Goal: Use online tool/utility: Utilize a website feature to perform a specific function

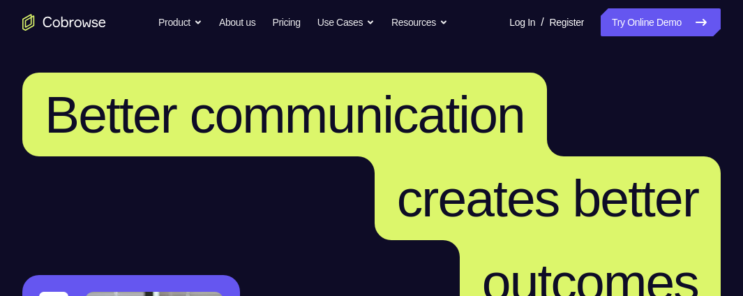
click at [644, 17] on link "Try Online Demo" at bounding box center [661, 22] width 120 height 28
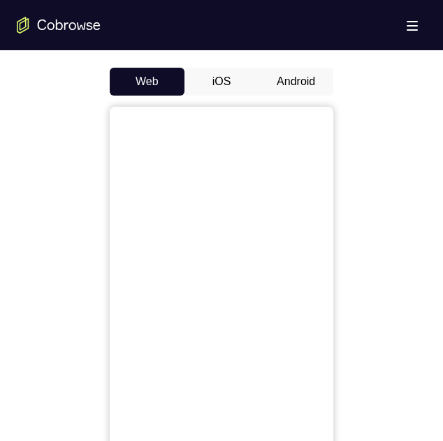
scroll to position [558, 0]
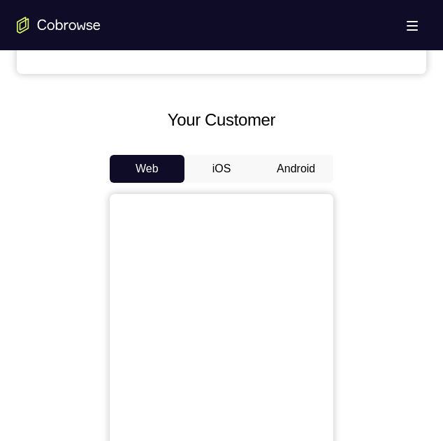
click at [279, 171] on button "Android" at bounding box center [295, 169] width 75 height 28
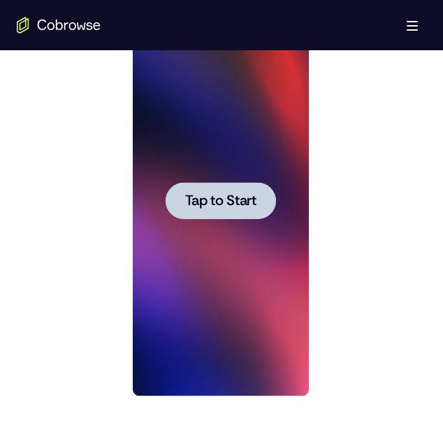
scroll to position [0, 0]
click at [223, 205] on span "Tap to Start" at bounding box center [219, 201] width 71 height 14
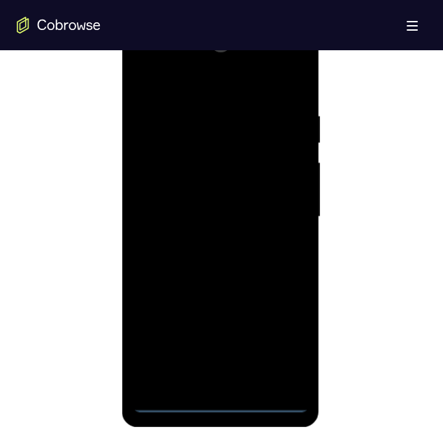
scroll to position [768, 0]
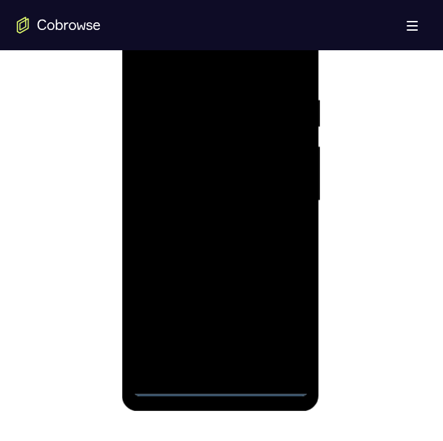
click at [225, 295] on div at bounding box center [220, 201] width 176 height 391
click at [283, 295] on div at bounding box center [220, 201] width 176 height 391
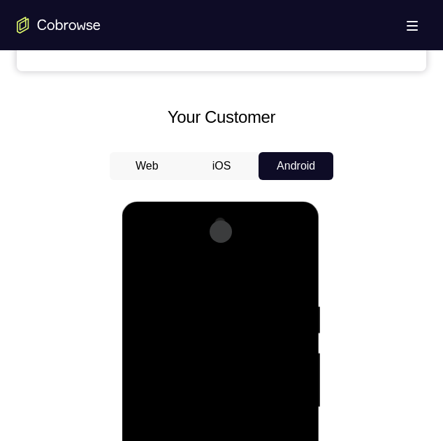
scroll to position [562, 0]
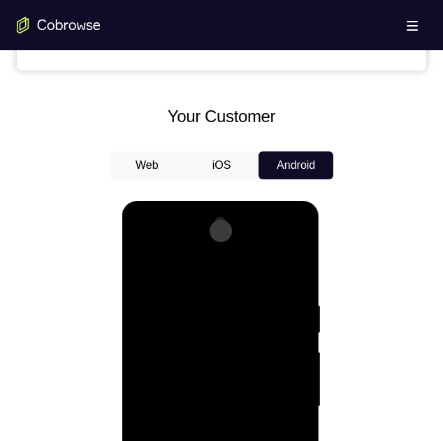
click at [205, 276] on div at bounding box center [220, 407] width 176 height 391
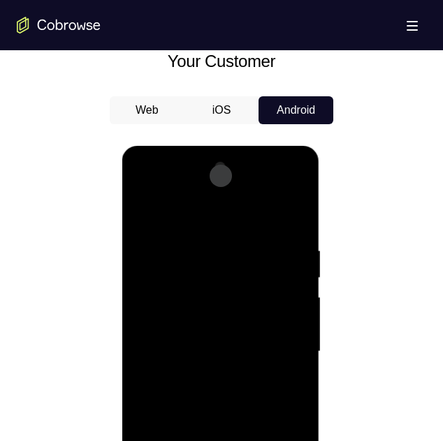
scroll to position [632, 0]
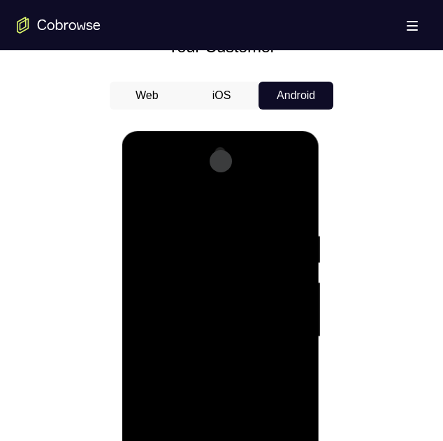
click at [295, 176] on div at bounding box center [220, 337] width 176 height 391
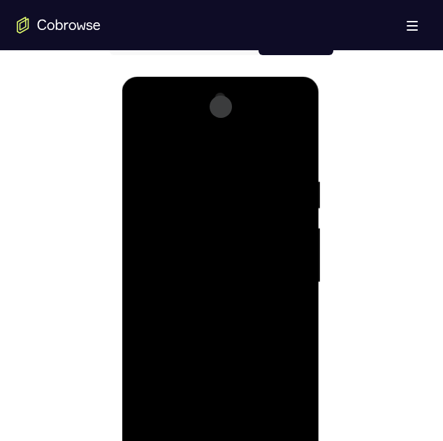
scroll to position [702, 0]
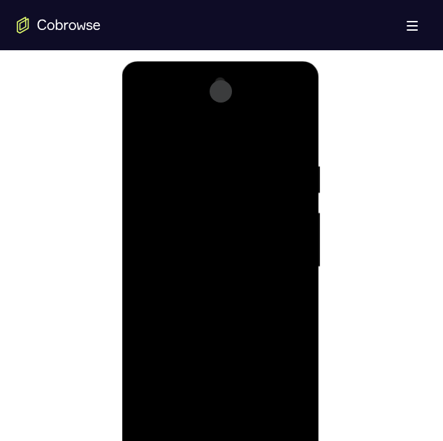
click at [223, 295] on div at bounding box center [220, 267] width 176 height 391
click at [202, 179] on div at bounding box center [220, 267] width 176 height 391
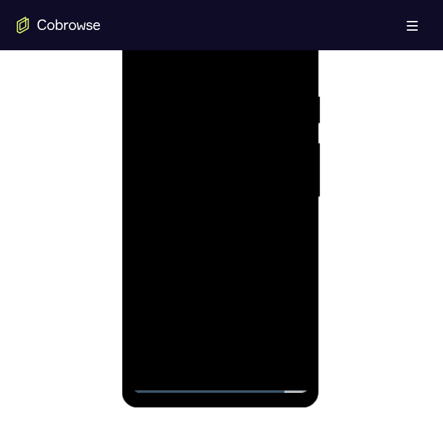
click at [176, 145] on div at bounding box center [220, 197] width 176 height 391
click at [273, 142] on div at bounding box center [220, 197] width 176 height 391
click at [266, 295] on div at bounding box center [220, 197] width 176 height 391
click at [278, 295] on div at bounding box center [220, 197] width 176 height 391
click at [153, 295] on div at bounding box center [220, 197] width 176 height 391
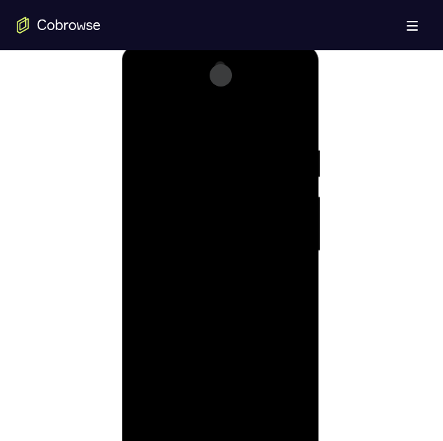
scroll to position [632, 0]
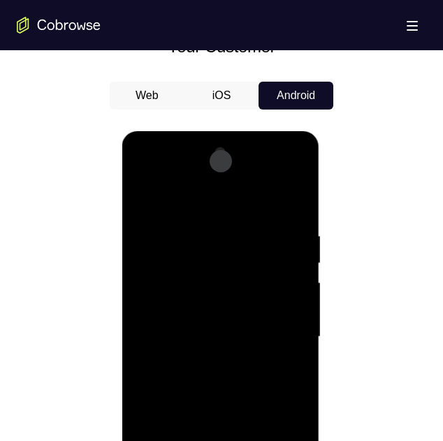
click at [143, 177] on div at bounding box center [220, 337] width 176 height 391
click at [188, 262] on div at bounding box center [220, 337] width 176 height 391
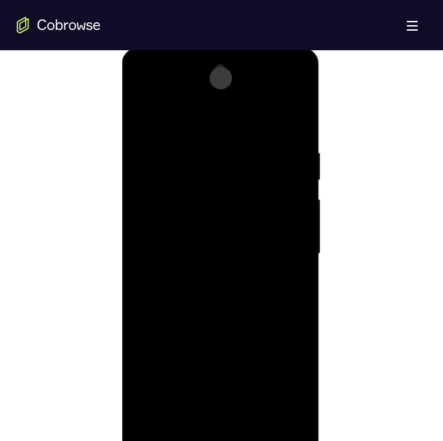
scroll to position [771, 0]
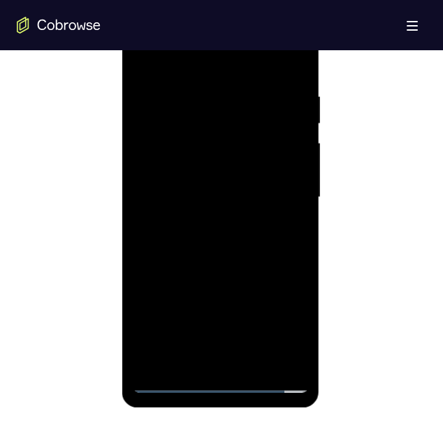
click at [185, 167] on div at bounding box center [220, 197] width 176 height 391
click at [202, 168] on div at bounding box center [220, 197] width 176 height 391
click at [170, 295] on div at bounding box center [220, 197] width 176 height 391
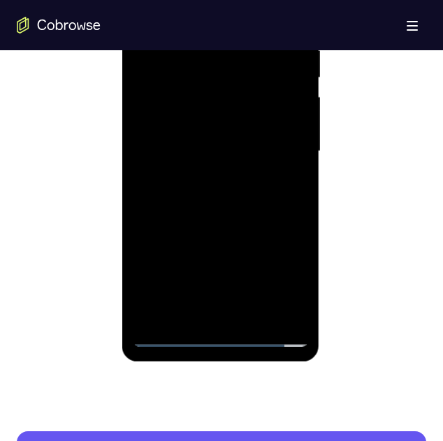
scroll to position [841, 0]
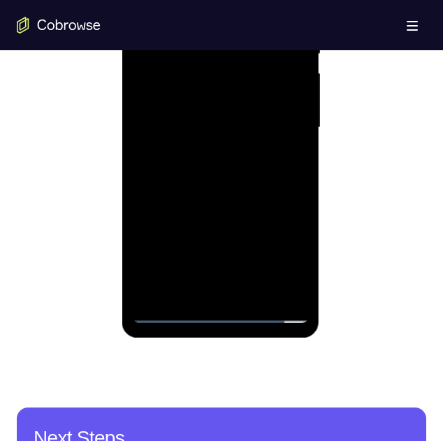
click at [191, 295] on div at bounding box center [220, 127] width 176 height 391
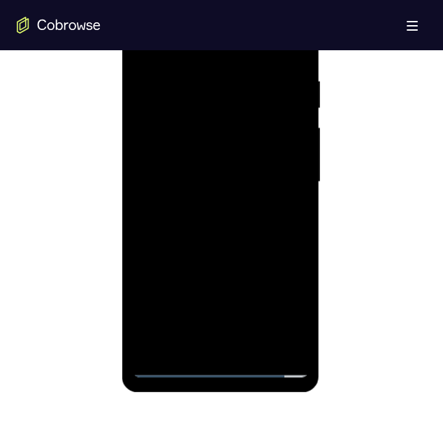
scroll to position [771, 0]
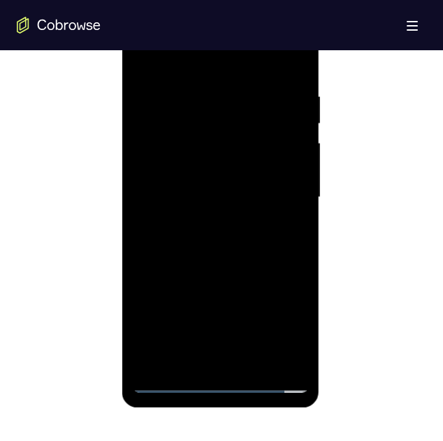
click at [207, 157] on div at bounding box center [220, 197] width 176 height 391
click at [186, 174] on div at bounding box center [220, 197] width 176 height 391
click at [175, 268] on div at bounding box center [220, 197] width 176 height 391
click at [176, 274] on div at bounding box center [220, 197] width 176 height 391
click at [168, 295] on div at bounding box center [220, 197] width 176 height 391
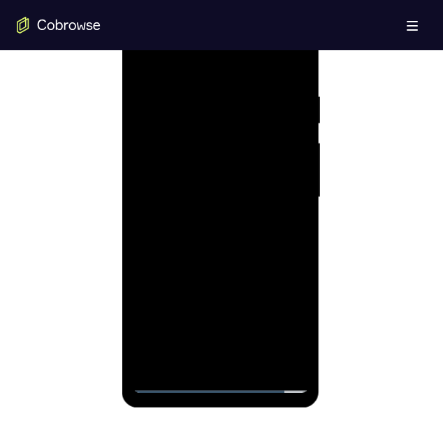
drag, startPoint x: 202, startPoint y: 201, endPoint x: 242, endPoint y: 64, distance: 143.3
click at [242, 64] on div at bounding box center [220, 197] width 176 height 391
click at [198, 239] on div at bounding box center [220, 197] width 176 height 391
click at [262, 280] on div at bounding box center [220, 197] width 176 height 391
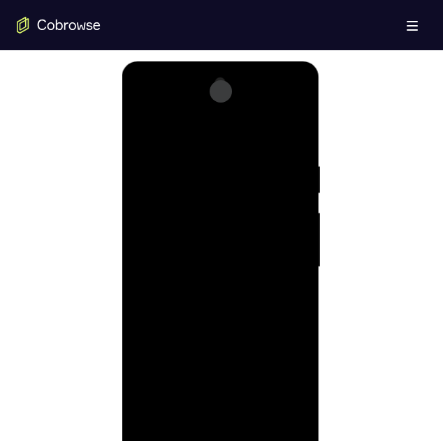
scroll to position [841, 0]
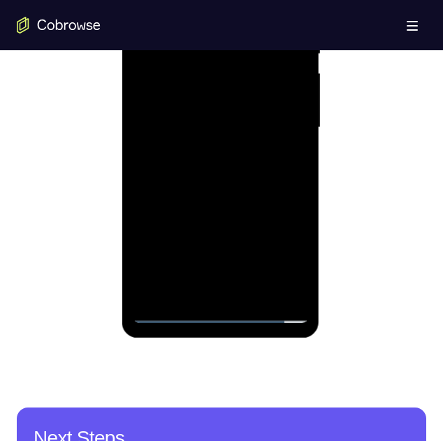
click at [169, 295] on div at bounding box center [220, 127] width 176 height 391
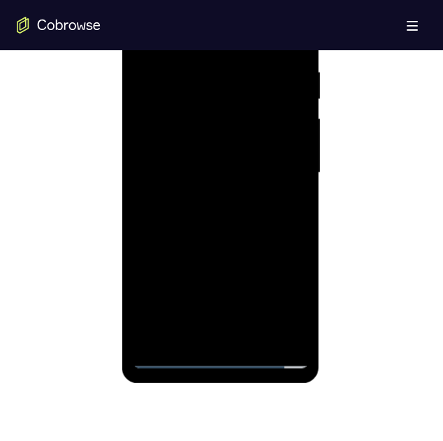
scroll to position [771, 0]
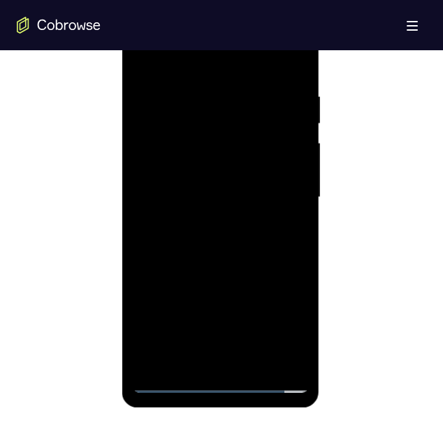
click at [222, 120] on div at bounding box center [220, 197] width 176 height 391
click at [167, 295] on div at bounding box center [220, 197] width 176 height 391
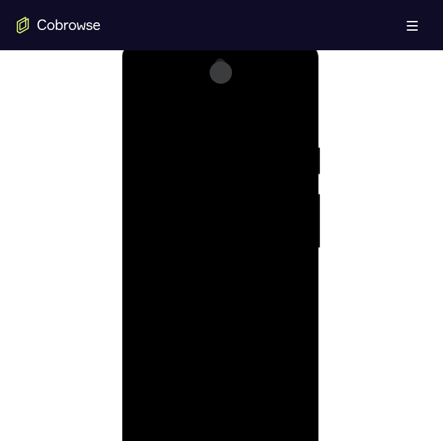
scroll to position [632, 0]
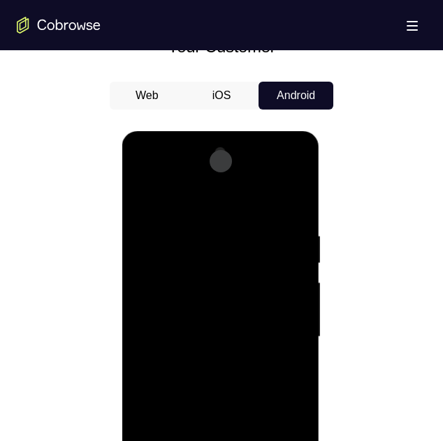
drag, startPoint x: 207, startPoint y: 192, endPoint x: 331, endPoint y: 206, distance: 124.3
click at [320, 206] on html "Online web based iOS Simulators and Android Emulators. Run iPhone, iPad, Mobile…" at bounding box center [220, 340] width 199 height 419
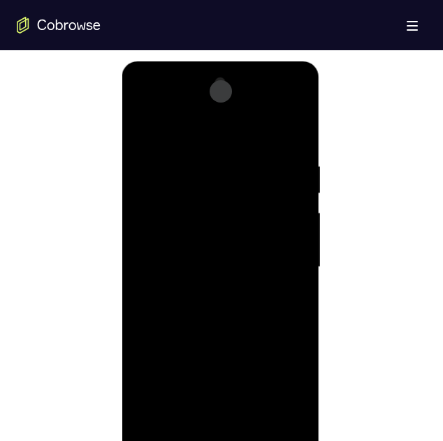
scroll to position [771, 0]
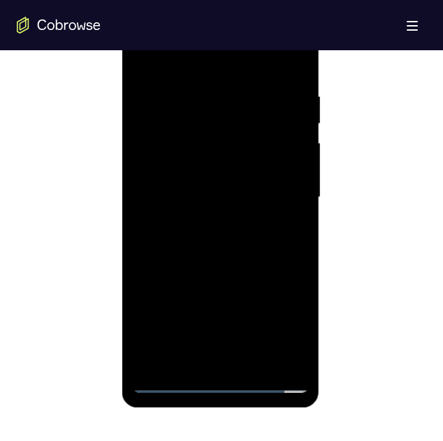
click at [222, 295] on div at bounding box center [220, 197] width 176 height 391
click at [286, 295] on div at bounding box center [220, 197] width 176 height 391
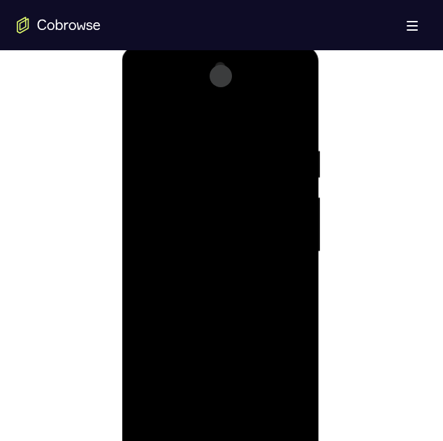
scroll to position [702, 0]
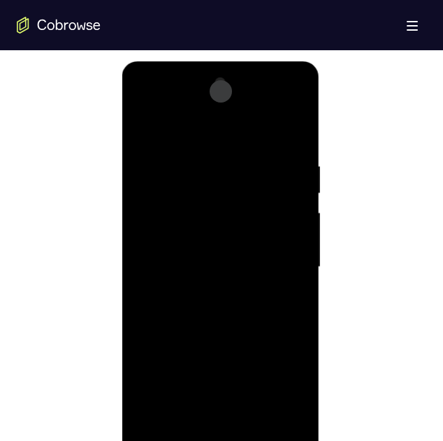
click at [253, 103] on div at bounding box center [220, 267] width 176 height 391
click at [195, 152] on div at bounding box center [220, 267] width 176 height 391
drag, startPoint x: 186, startPoint y: 131, endPoint x: 272, endPoint y: 128, distance: 85.2
click at [272, 128] on div at bounding box center [220, 267] width 176 height 391
click at [184, 295] on div at bounding box center [220, 267] width 176 height 391
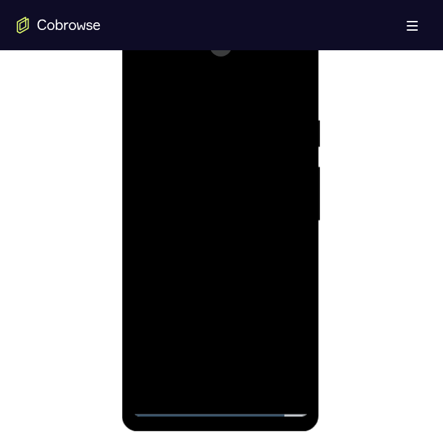
scroll to position [771, 0]
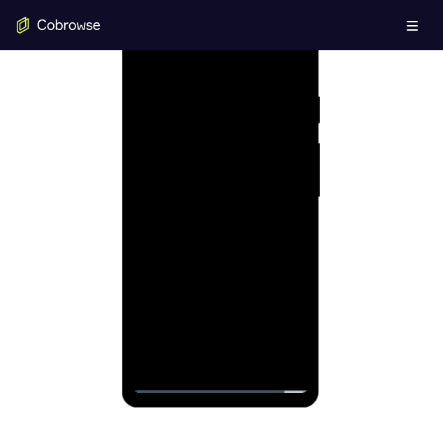
click at [244, 295] on div at bounding box center [220, 197] width 176 height 391
click at [244, 106] on div at bounding box center [220, 197] width 176 height 391
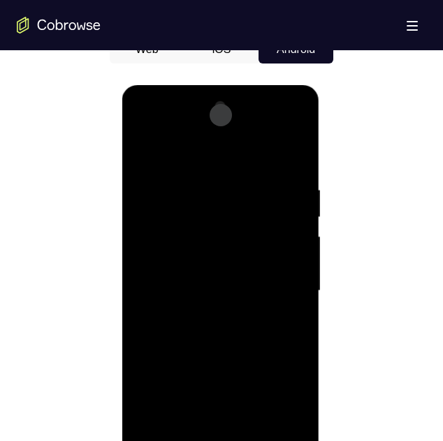
scroll to position [702, 0]
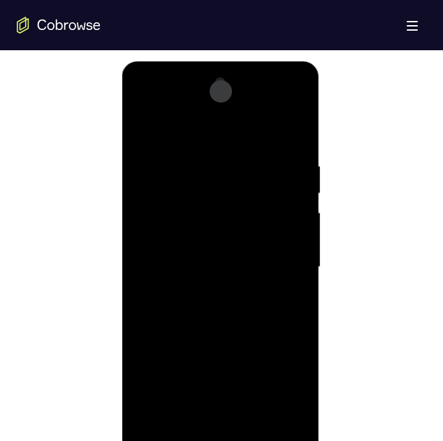
click at [142, 133] on div at bounding box center [220, 267] width 176 height 391
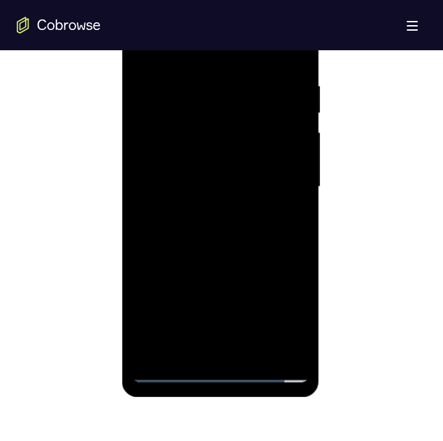
scroll to position [771, 0]
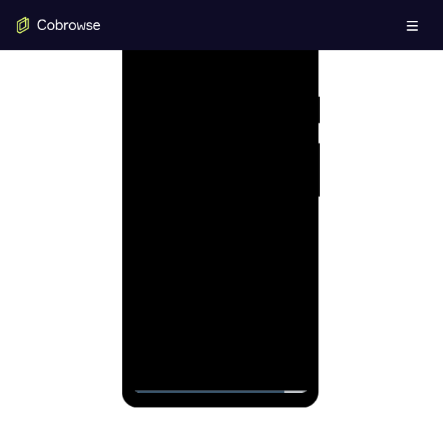
drag, startPoint x: 211, startPoint y: 168, endPoint x: 222, endPoint y: 71, distance: 97.7
click at [222, 71] on div at bounding box center [220, 197] width 176 height 391
drag, startPoint x: 197, startPoint y: 223, endPoint x: 210, endPoint y: 107, distance: 117.3
click at [210, 107] on div at bounding box center [220, 197] width 176 height 391
drag, startPoint x: 211, startPoint y: 313, endPoint x: 235, endPoint y: 181, distance: 134.2
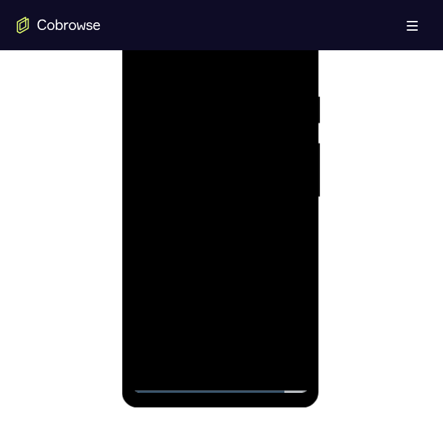
click at [232, 186] on div at bounding box center [220, 197] width 176 height 391
drag, startPoint x: 242, startPoint y: 243, endPoint x: 209, endPoint y: 447, distance: 206.4
click at [209, 295] on html "Online web based iOS Simulators and Android Emulators. Run iPhone, iPad, Mobile…" at bounding box center [220, 201] width 199 height 419
click at [154, 105] on div at bounding box center [220, 197] width 176 height 391
click at [295, 67] on div at bounding box center [220, 197] width 176 height 391
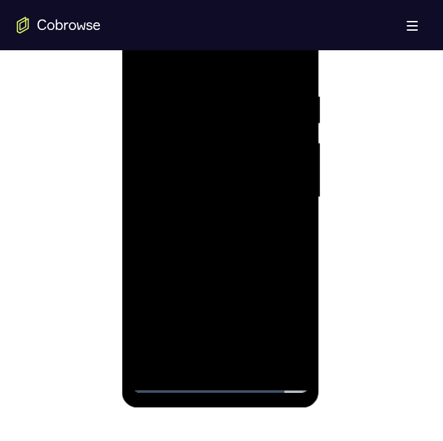
click at [145, 64] on div at bounding box center [220, 197] width 176 height 391
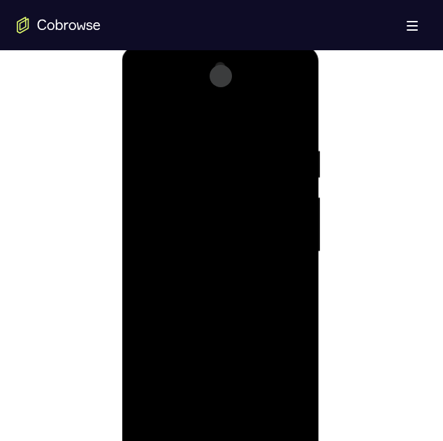
scroll to position [702, 0]
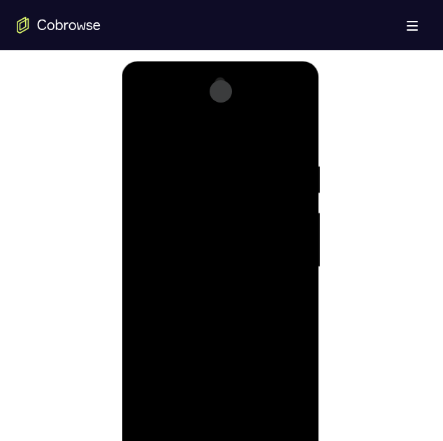
click at [301, 107] on div at bounding box center [220, 267] width 176 height 391
click at [146, 104] on div at bounding box center [220, 267] width 176 height 391
click at [144, 105] on div at bounding box center [220, 267] width 176 height 391
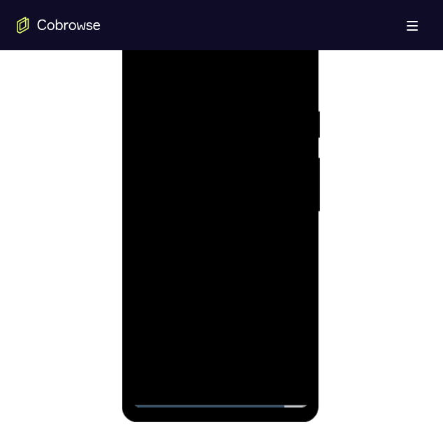
scroll to position [771, 0]
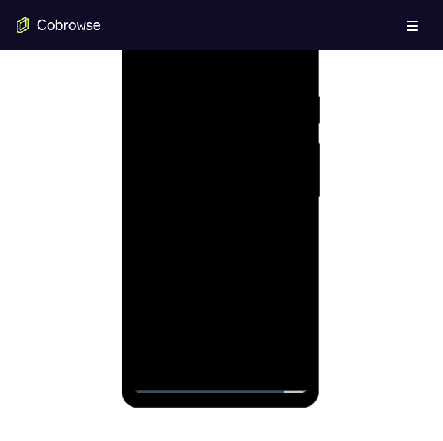
click at [161, 142] on div at bounding box center [220, 197] width 176 height 391
click at [303, 176] on div at bounding box center [220, 197] width 176 height 391
click at [205, 142] on div at bounding box center [220, 197] width 176 height 391
click at [175, 248] on div at bounding box center [220, 197] width 176 height 391
click at [292, 295] on div at bounding box center [220, 197] width 176 height 391
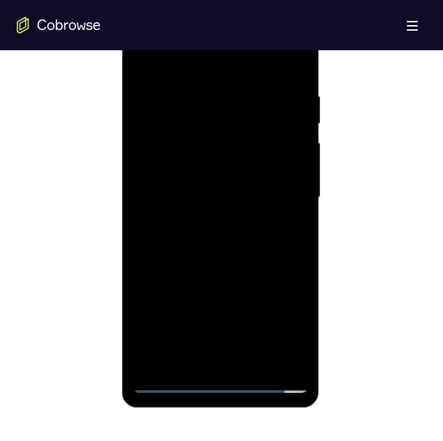
click at [219, 295] on div at bounding box center [220, 197] width 176 height 391
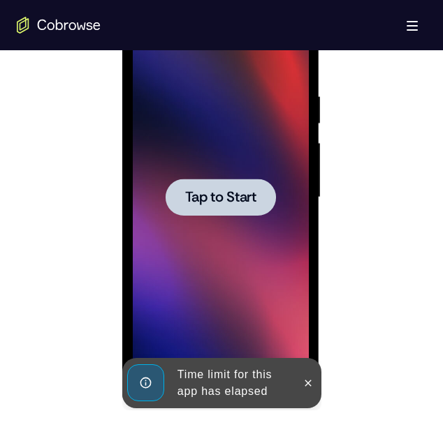
click at [357, 295] on div at bounding box center [221, 195] width 409 height 429
click at [309, 295] on icon at bounding box center [307, 383] width 11 height 11
